Goal: Information Seeking & Learning: Learn about a topic

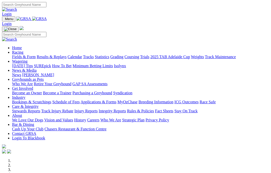
click at [39, 104] on link "Care & Integrity" at bounding box center [25, 106] width 27 height 4
click at [37, 68] on link "News & Media" at bounding box center [24, 70] width 25 height 4
click at [21, 73] on link "News" at bounding box center [16, 75] width 9 height 4
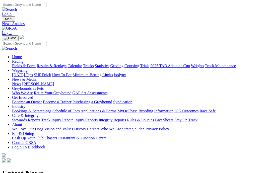
click at [39, 113] on link "Care & Integrity" at bounding box center [25, 115] width 27 height 4
click at [154, 118] on link "Rules & Policies" at bounding box center [140, 120] width 27 height 4
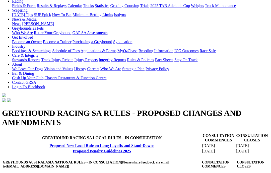
scroll to position [49, 0]
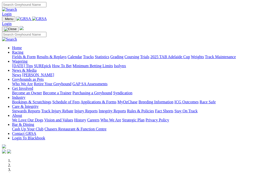
scroll to position [89, 0]
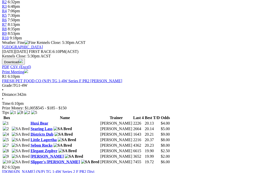
scroll to position [190, 0]
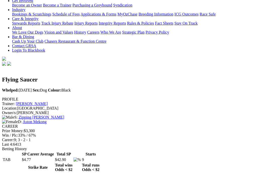
scroll to position [97, 0]
